Goal: Find contact information: Find contact information

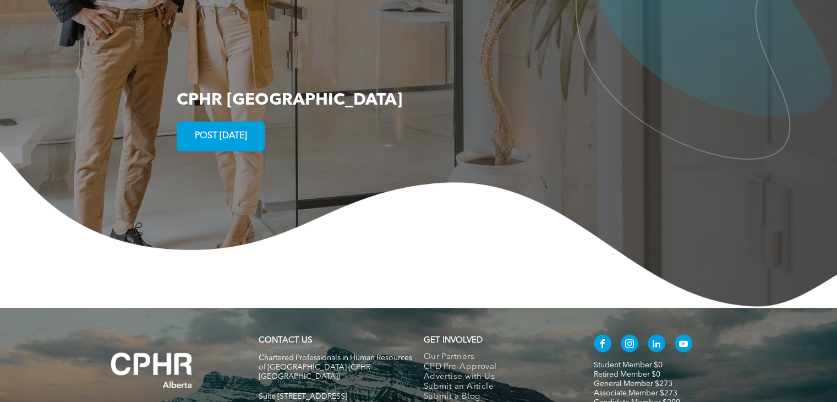
scroll to position [2060, 0]
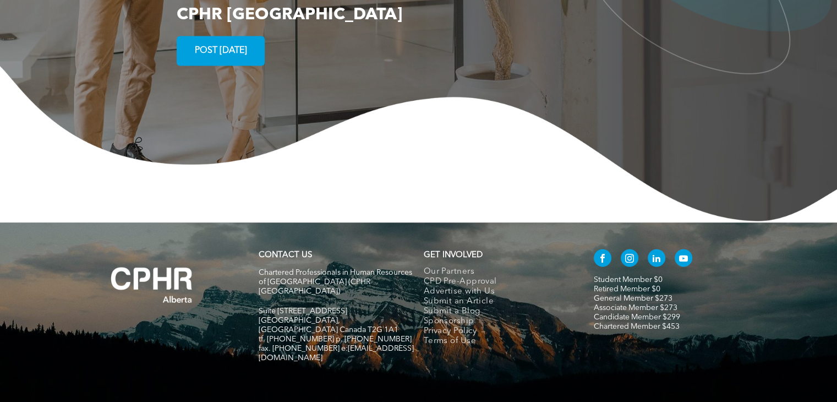
click at [348, 322] on div "CONTACT US Chartered Professionals in Human Resources of Alberta (CPHR Alberta)…" at bounding box center [418, 319] width 837 height 194
drag, startPoint x: 331, startPoint y: 292, endPoint x: 386, endPoint y: 294, distance: 54.5
click at [386, 343] on h5 "fax. [PHONE_NUMBER] e:[EMAIL_ADDRESS][DOMAIN_NAME]" at bounding box center [336, 352] width 155 height 19
copy span "nfo@cphrab.ca"
drag, startPoint x: 331, startPoint y: 322, endPoint x: 328, endPoint y: 301, distance: 21.6
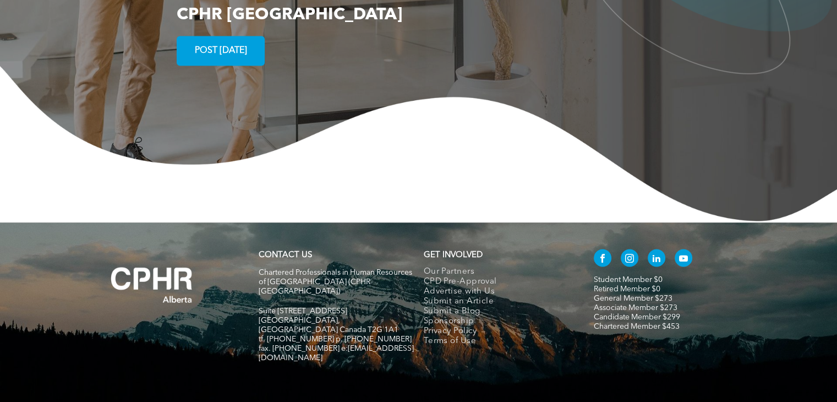
click at [331, 322] on div "CONTACT US Chartered Professionals in Human Resources of Alberta (CPHR Alberta)…" at bounding box center [418, 319] width 837 height 194
drag, startPoint x: 329, startPoint y: 293, endPoint x: 386, endPoint y: 297, distance: 56.8
click at [386, 343] on h5 "fax. [PHONE_NUMBER] e:[EMAIL_ADDRESS][DOMAIN_NAME]" at bounding box center [336, 352] width 155 height 19
copy span "info@cphrab.ca"
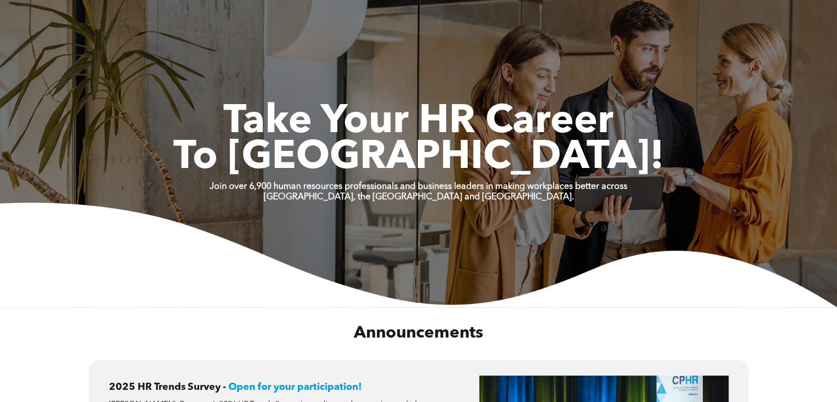
scroll to position [0, 0]
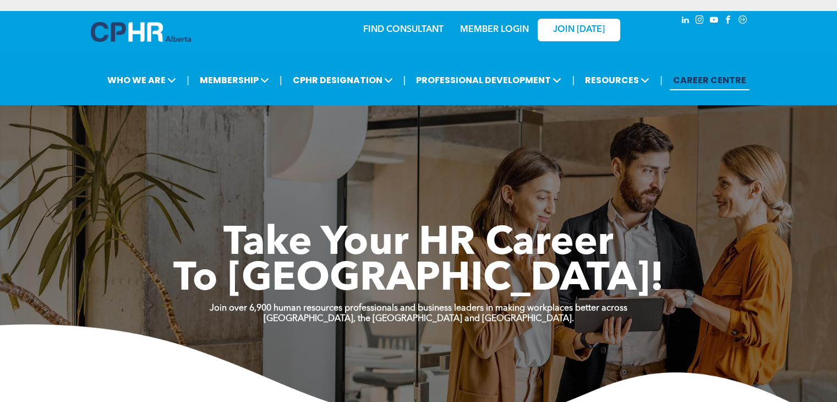
click at [489, 32] on link "MEMBER LOGIN" at bounding box center [494, 29] width 69 height 9
